Goal: Transaction & Acquisition: Purchase product/service

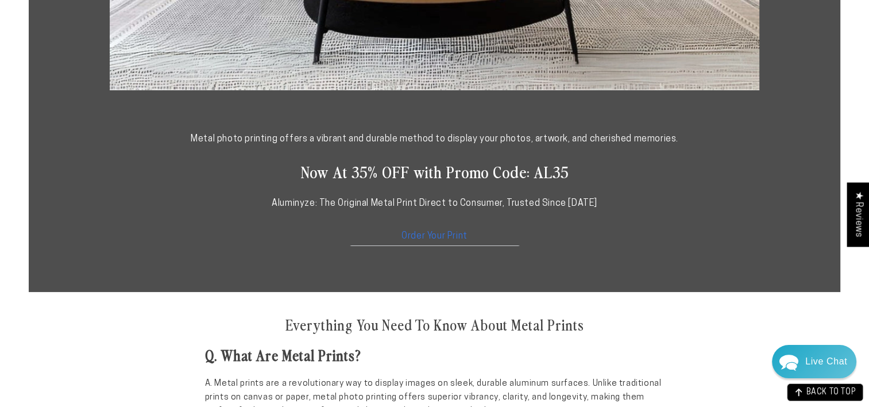
scroll to position [574, 0]
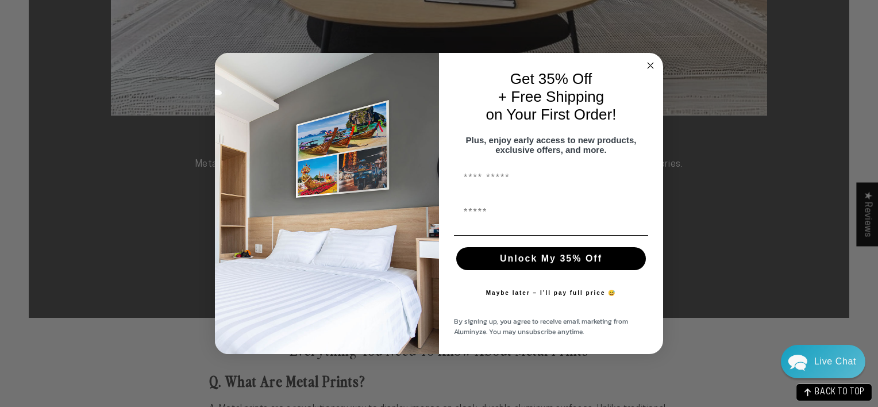
click at [648, 60] on circle "Close dialog" at bounding box center [650, 65] width 13 height 13
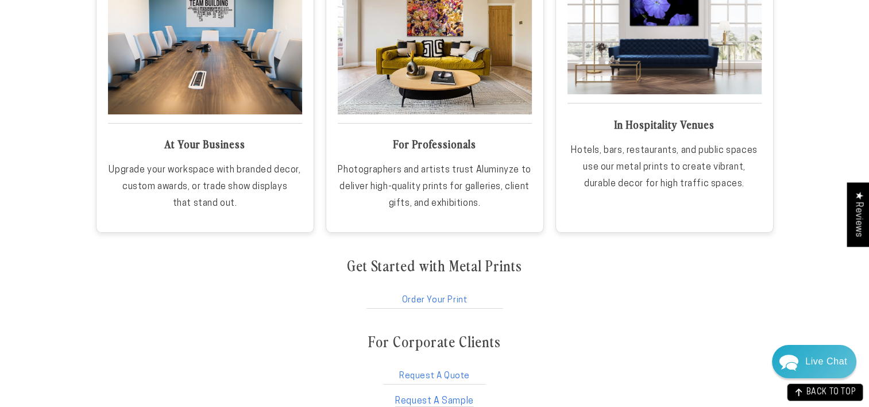
scroll to position [1895, 0]
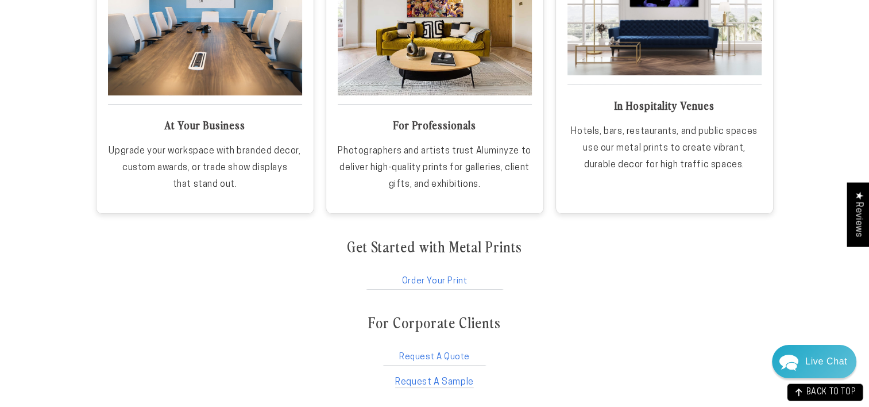
click at [424, 282] on link "Order Your Print" at bounding box center [435, 279] width 140 height 22
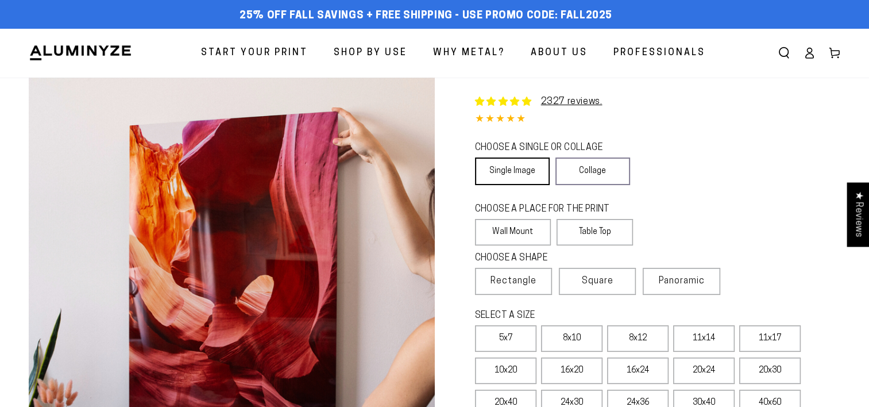
select select "**********"
click at [508, 164] on link "Single Image" at bounding box center [512, 171] width 75 height 28
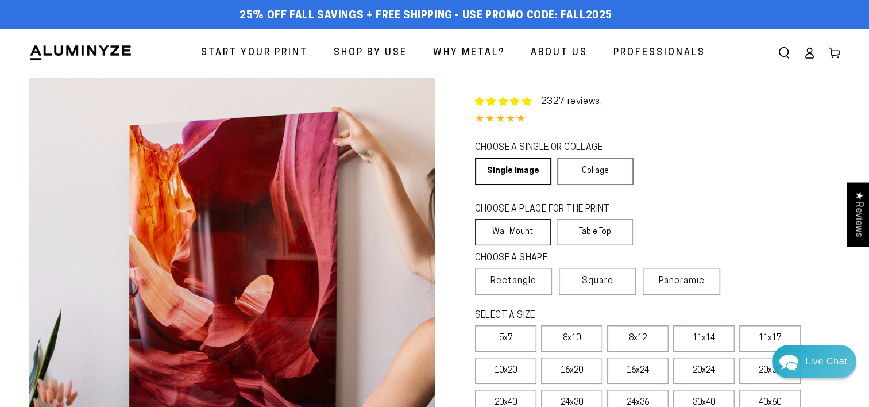
click at [511, 231] on label "Wall Mount" at bounding box center [513, 232] width 76 height 26
click at [509, 280] on span "Rectangle" at bounding box center [513, 281] width 46 height 14
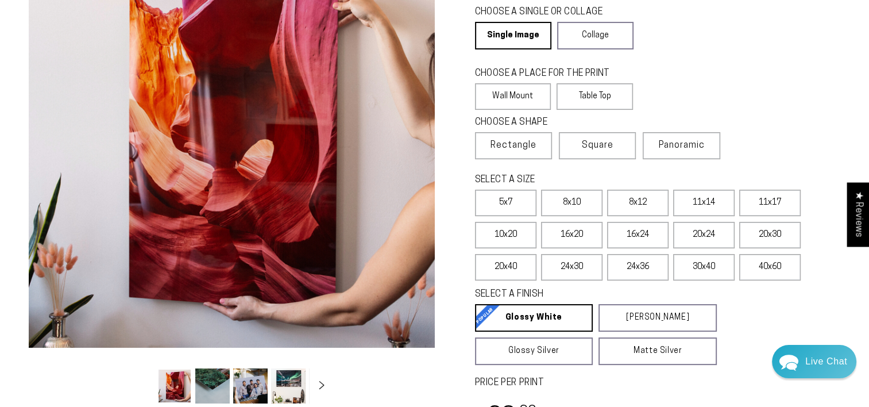
scroll to position [172, 0]
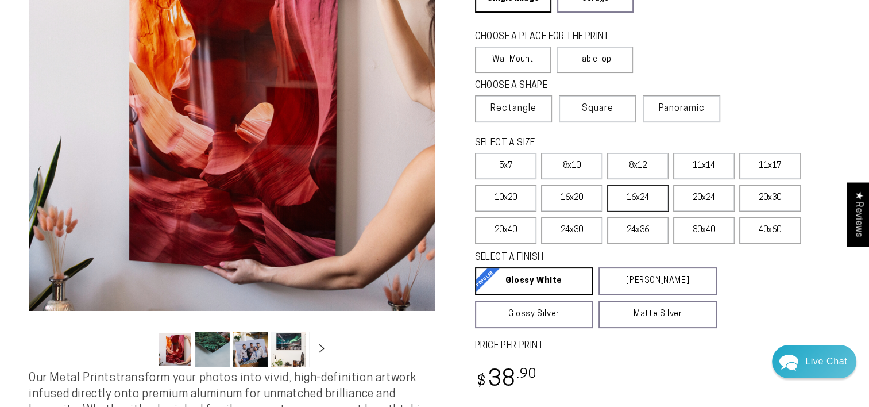
click at [636, 200] on label "16x24" at bounding box center [637, 198] width 61 height 26
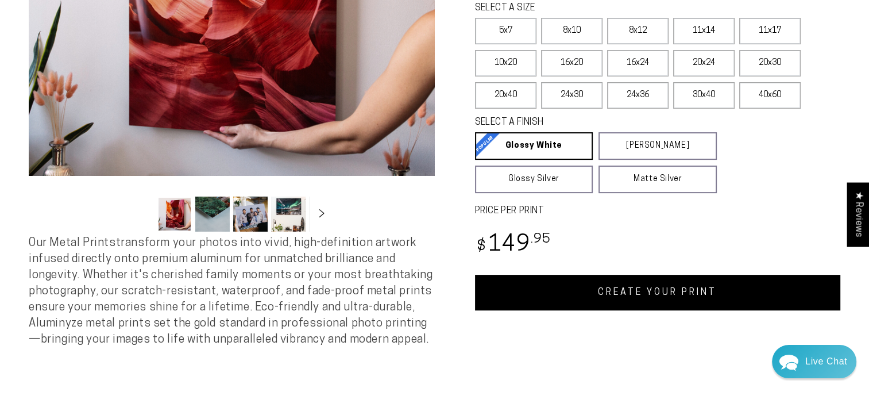
scroll to position [345, 0]
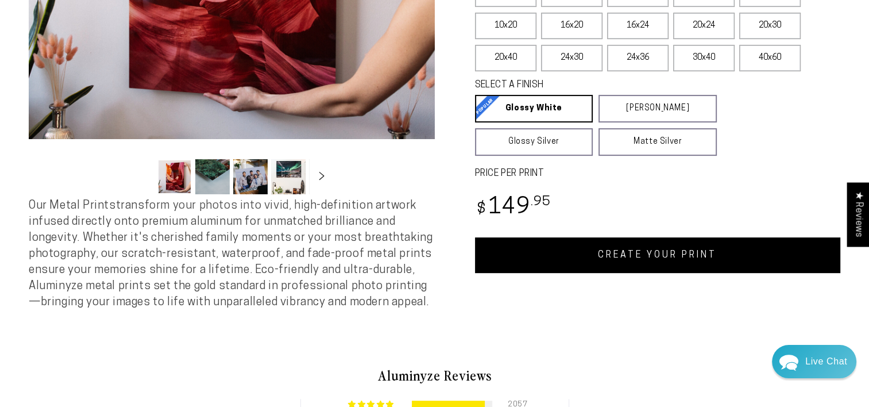
click at [620, 250] on link "CREATE YOUR PRINT" at bounding box center [658, 255] width 366 height 36
